Goal: Task Accomplishment & Management: Manage account settings

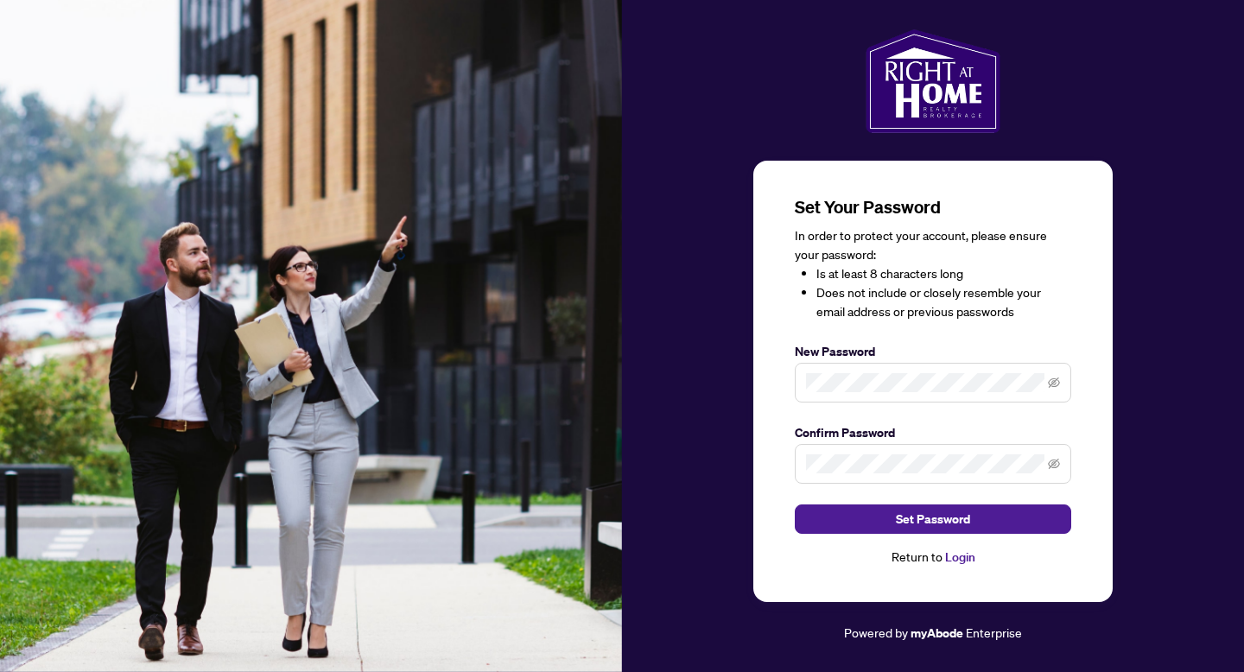
click at [918, 474] on span at bounding box center [933, 464] width 276 height 40
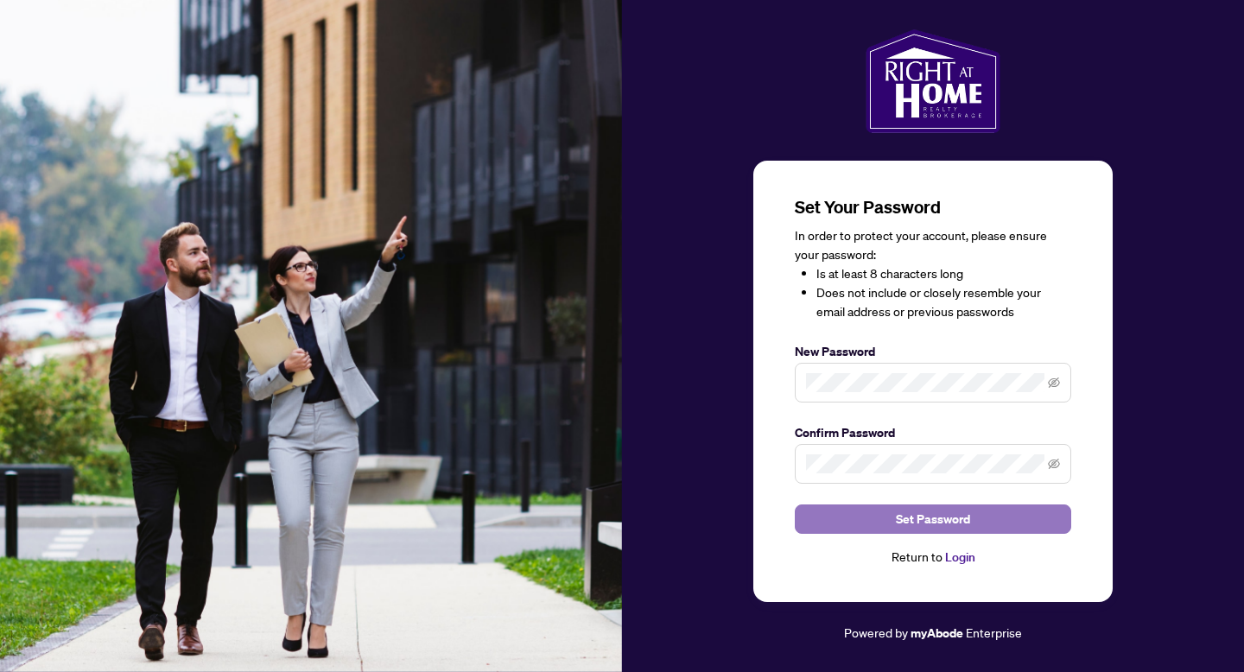
click at [981, 510] on button "Set Password" at bounding box center [933, 518] width 276 height 29
click at [961, 517] on span "Set Password" at bounding box center [933, 519] width 74 height 28
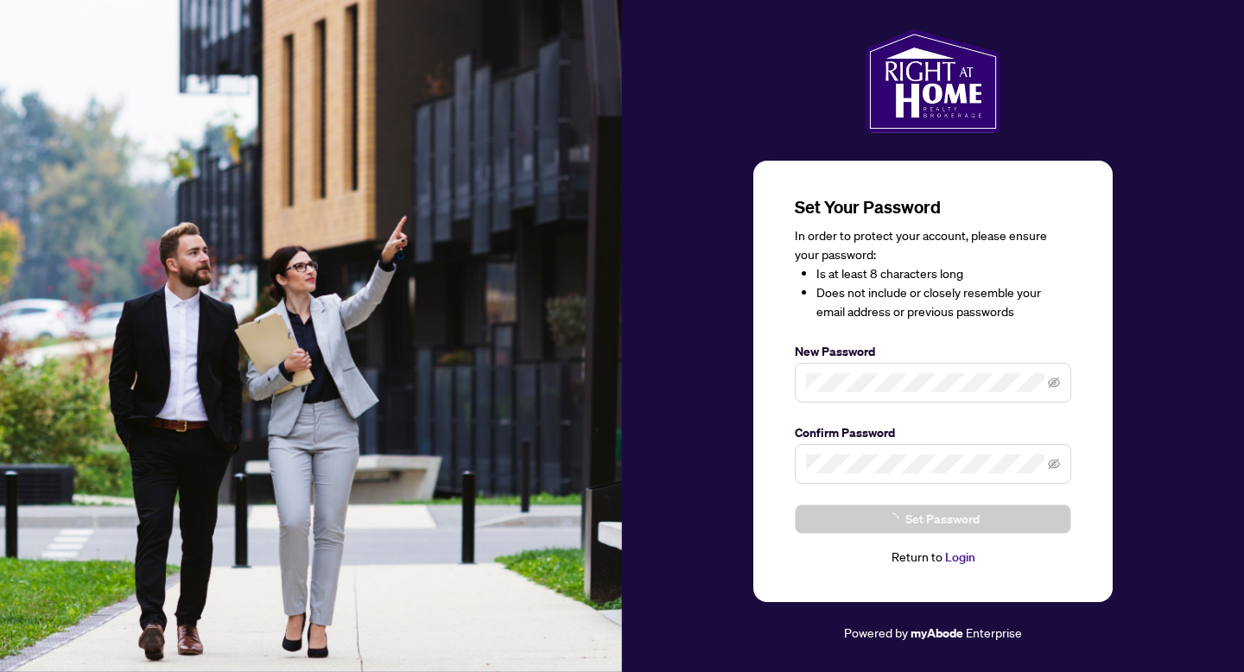
click at [961, 518] on button "Set Password" at bounding box center [933, 518] width 276 height 29
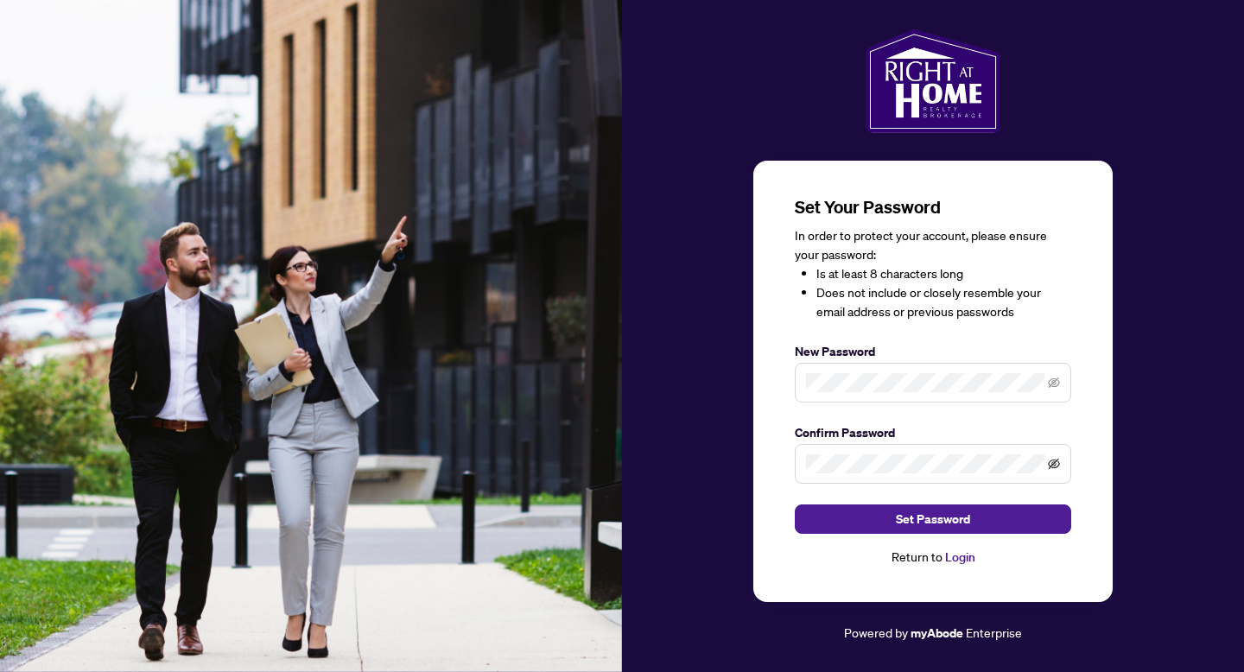
click at [1051, 464] on icon "eye-invisible" at bounding box center [1054, 464] width 12 height 12
click at [896, 365] on span at bounding box center [933, 383] width 276 height 40
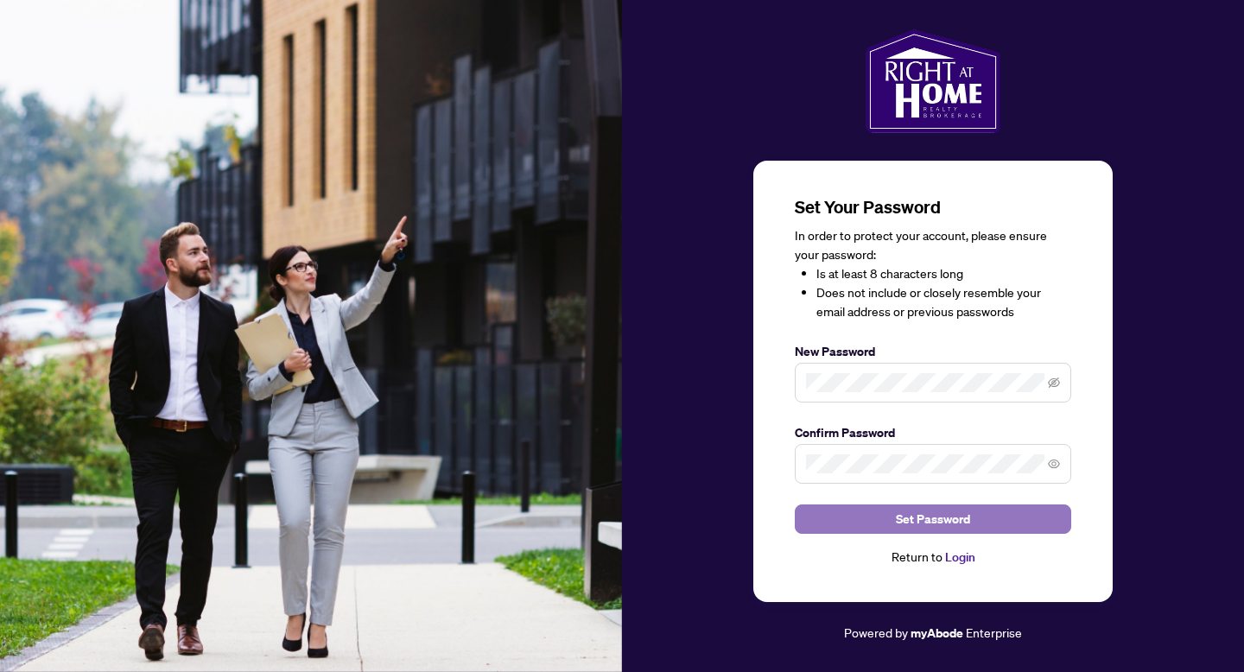
click at [969, 521] on button "Set Password" at bounding box center [933, 518] width 276 height 29
